Goal: Navigation & Orientation: Find specific page/section

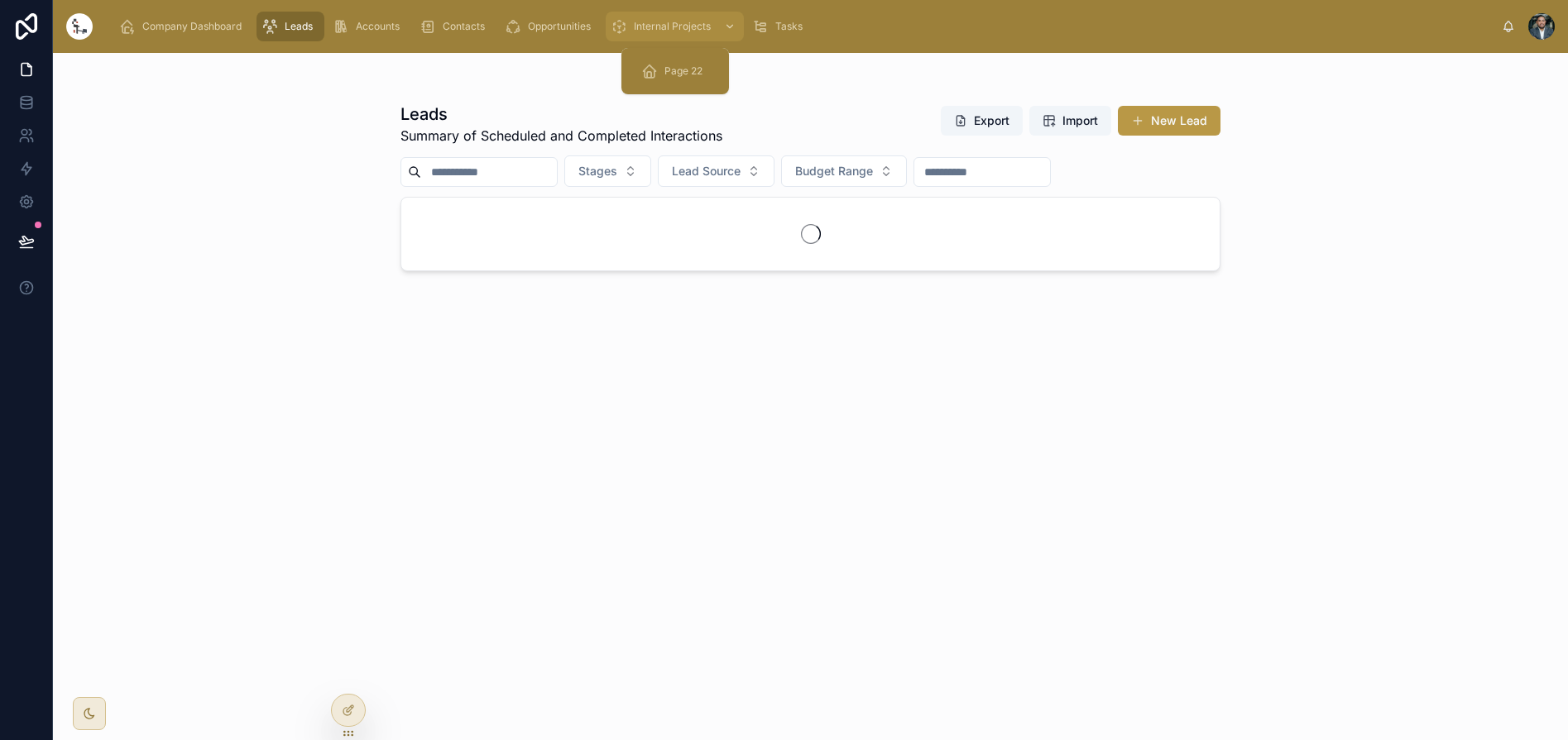
click at [686, 27] on span "Internal Projects" at bounding box center [672, 27] width 77 height 13
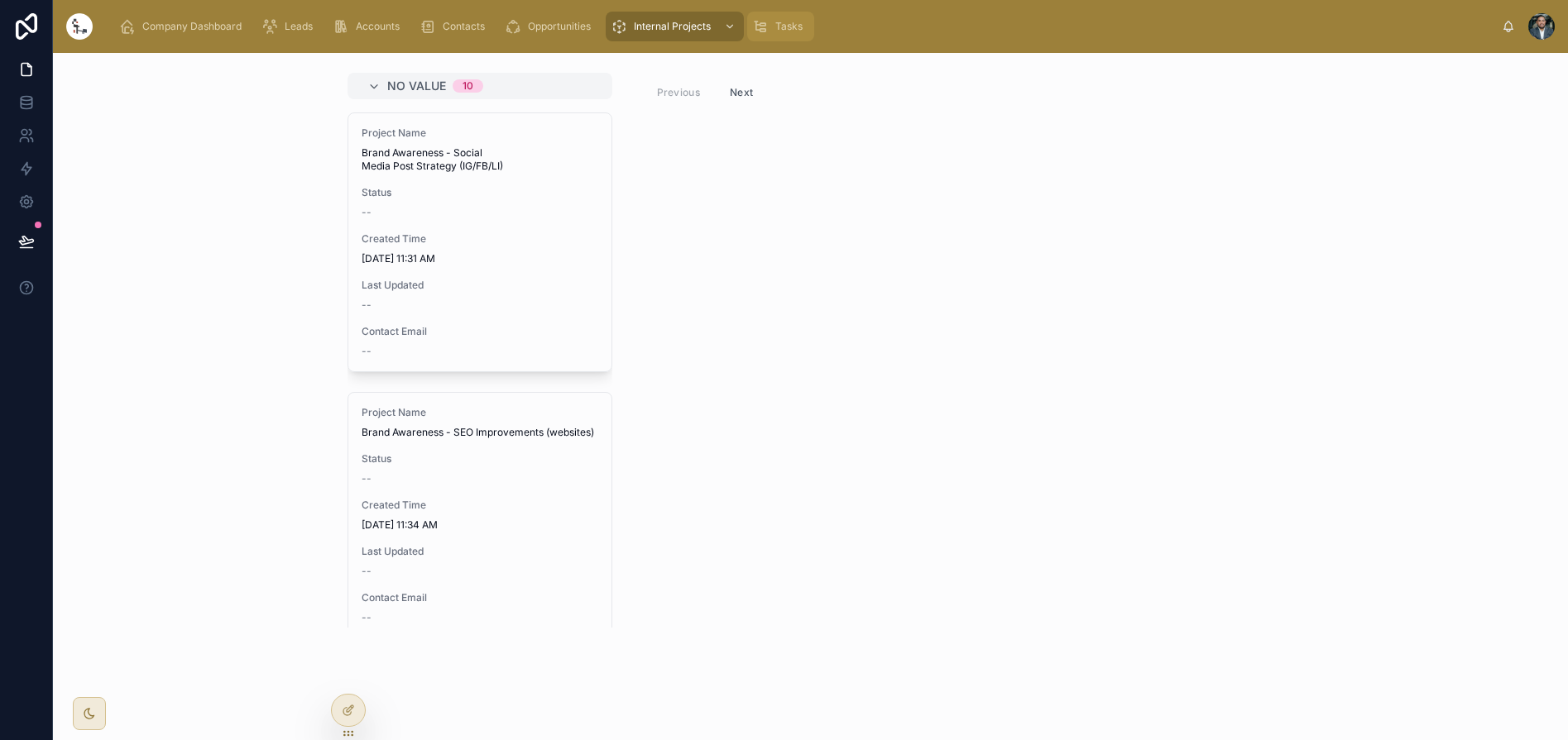
click at [806, 27] on div "Tasks" at bounding box center [780, 27] width 57 height 27
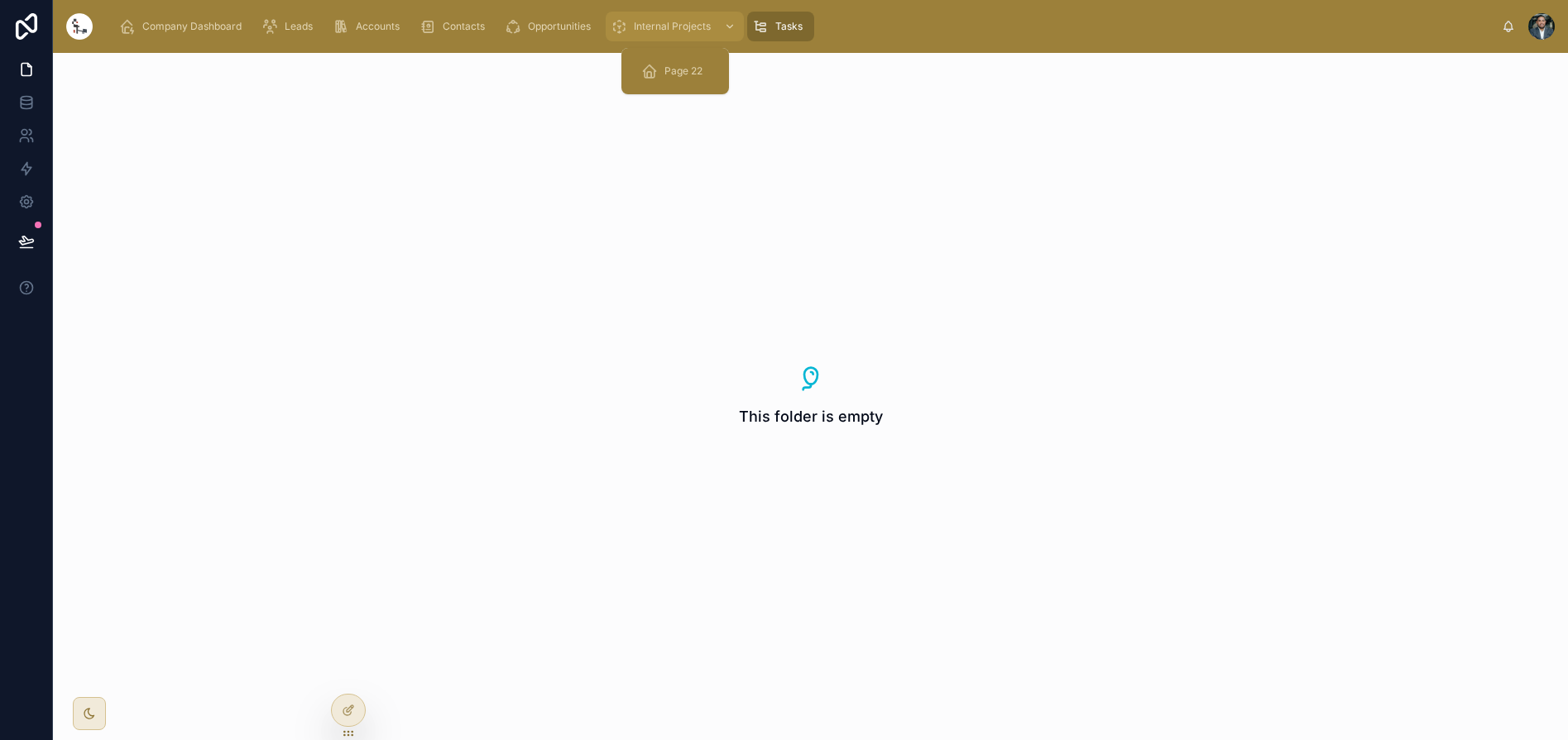
click at [684, 32] on span "Internal Projects" at bounding box center [672, 27] width 77 height 13
